Goal: Task Accomplishment & Management: Complete application form

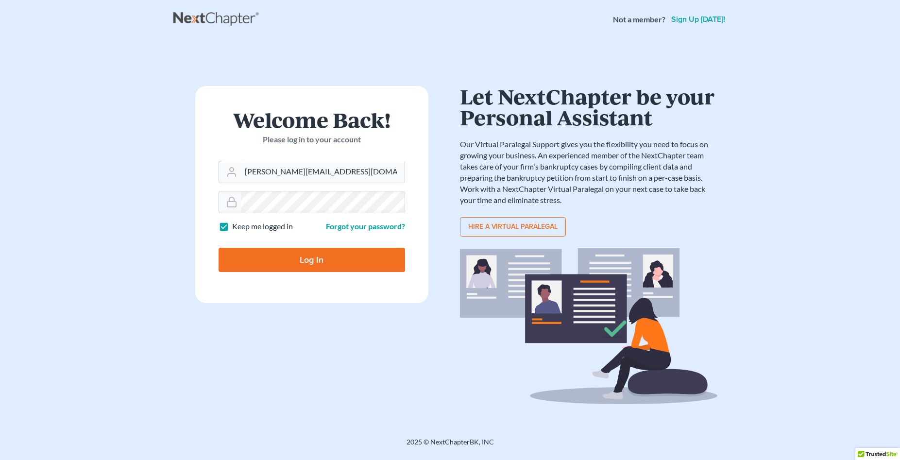
click at [314, 258] on input "Log In" at bounding box center [311, 260] width 186 height 24
type input "Thinking..."
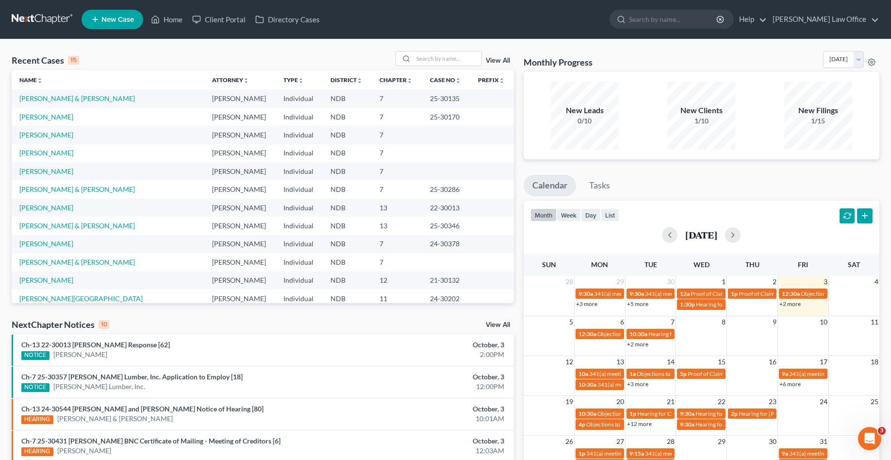
click at [115, 17] on span "New Case" at bounding box center [117, 19] width 33 height 7
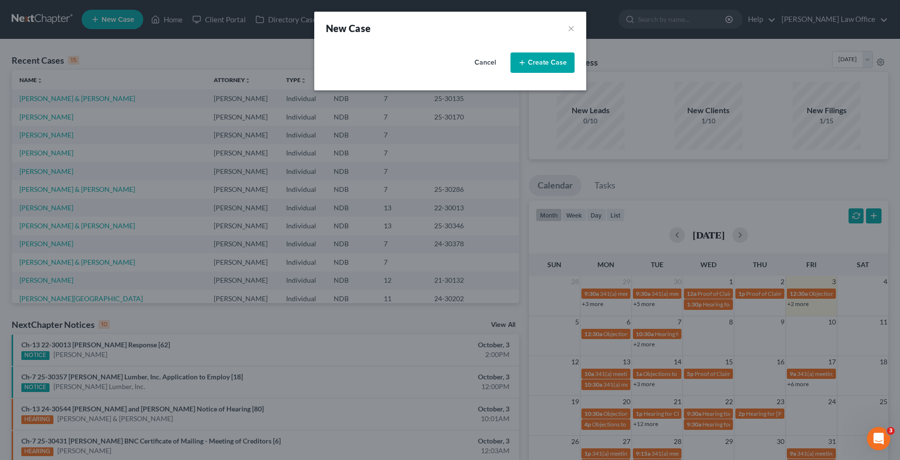
select select "60"
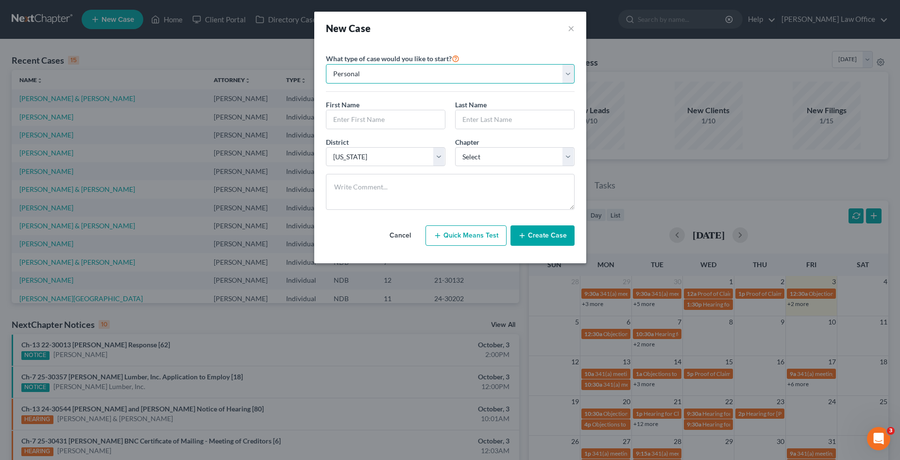
click at [568, 73] on select "Personal Business" at bounding box center [450, 73] width 249 height 19
click option "Personal" at bounding box center [0, 0] width 0 height 0
click at [476, 87] on div "What type of case would you like to start? Personal Business" at bounding box center [450, 71] width 249 height 39
click at [455, 147] on select "Select 7 11 12 13" at bounding box center [514, 156] width 119 height 19
click at [403, 234] on button "Cancel" at bounding box center [400, 235] width 43 height 19
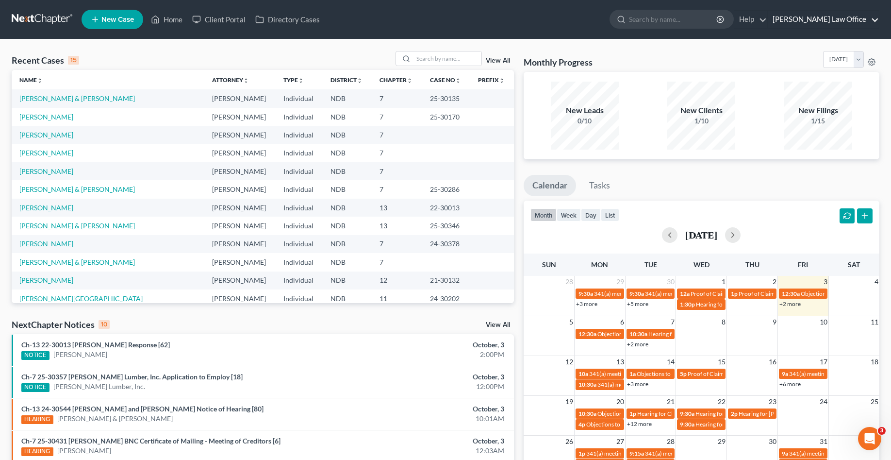
click at [845, 20] on link "[PERSON_NAME] Law Office" at bounding box center [823, 19] width 111 height 17
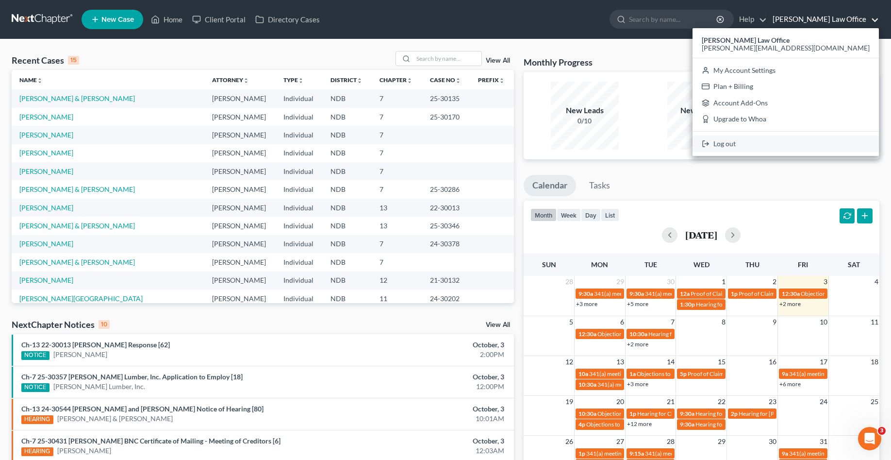
click at [818, 142] on link "Log out" at bounding box center [786, 143] width 186 height 17
